Goal: Task Accomplishment & Management: Complete application form

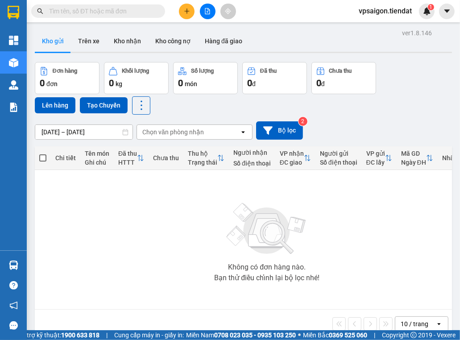
click at [183, 7] on button at bounding box center [187, 12] width 16 height 16
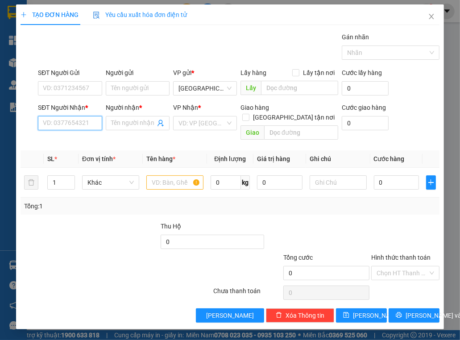
click at [88, 129] on input "SĐT Người Nhận *" at bounding box center [70, 123] width 64 height 14
click at [78, 146] on div "0974222124 - vo danh" at bounding box center [74, 140] width 73 height 14
type input "0974222124"
type input "vo danh"
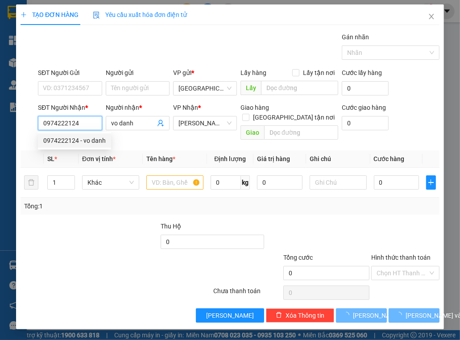
type input "50.000"
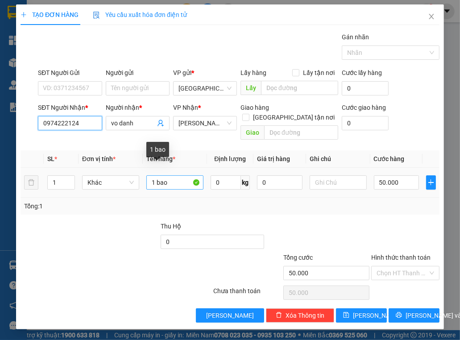
type input "0974222124"
click at [178, 175] on input "1 bao" at bounding box center [174, 182] width 57 height 14
click at [375, 197] on div "Tổng: 1" at bounding box center [230, 205] width 419 height 17
click at [77, 124] on input "0974222124" at bounding box center [70, 123] width 64 height 14
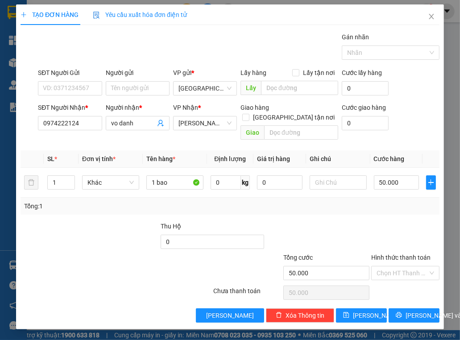
drag, startPoint x: 127, startPoint y: 188, endPoint x: 164, endPoint y: 189, distance: 36.6
click at [127, 197] on div "Tổng: 1" at bounding box center [230, 205] width 419 height 17
drag, startPoint x: 52, startPoint y: 215, endPoint x: 206, endPoint y: 155, distance: 165.6
click at [52, 221] on div at bounding box center [55, 236] width 70 height 31
click at [190, 202] on div "Tổng: 1" at bounding box center [230, 205] width 419 height 17
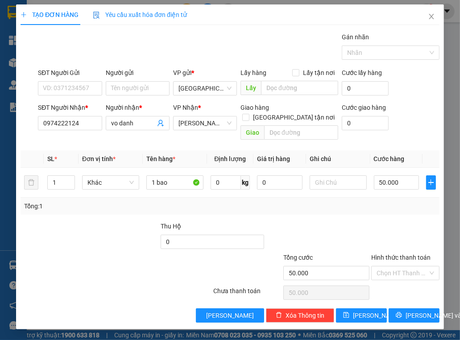
click at [13, 242] on div "TẠO ĐƠN HÀNG Yêu cầu xuất hóa đơn điện tử Transit Pickup Surcharge Ids Transit …" at bounding box center [230, 170] width 460 height 340
click at [415, 310] on span "[PERSON_NAME] và In" at bounding box center [436, 315] width 62 height 10
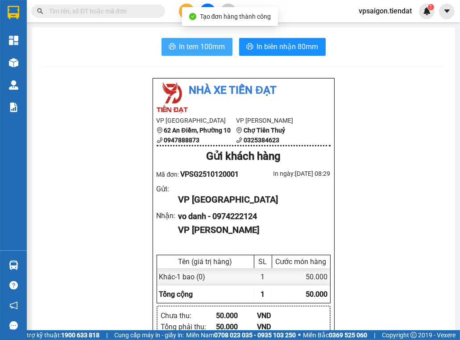
click at [207, 50] on span "In tem 100mm" at bounding box center [202, 46] width 46 height 11
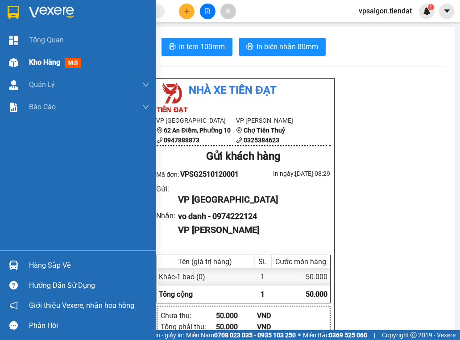
click at [52, 53] on div "Kho hàng mới" at bounding box center [89, 62] width 120 height 22
